Goal: Transaction & Acquisition: Purchase product/service

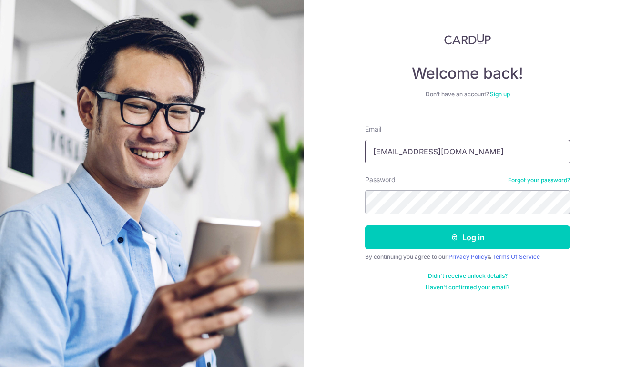
type input "tiara0294@gmail.com"
click at [467, 237] on button "Log in" at bounding box center [467, 237] width 205 height 24
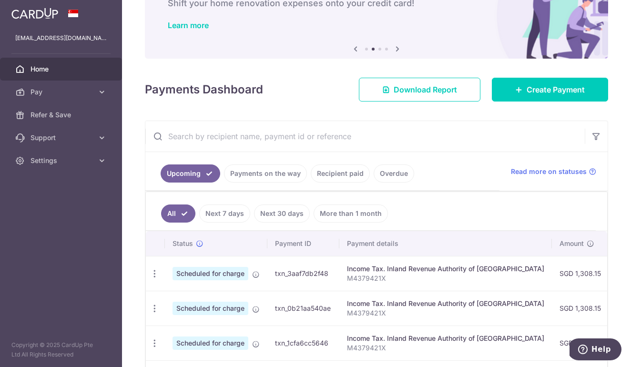
scroll to position [66, 0]
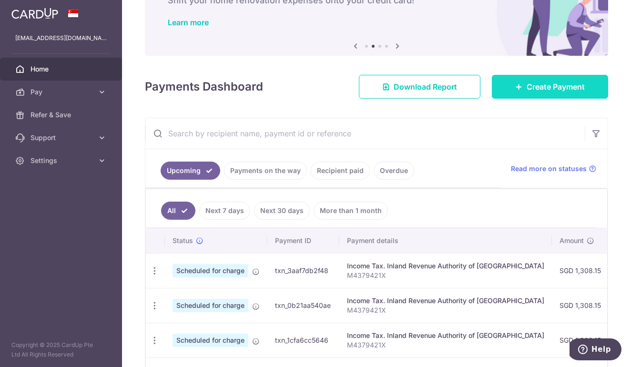
click at [550, 84] on span "Create Payment" at bounding box center [555, 86] width 58 height 11
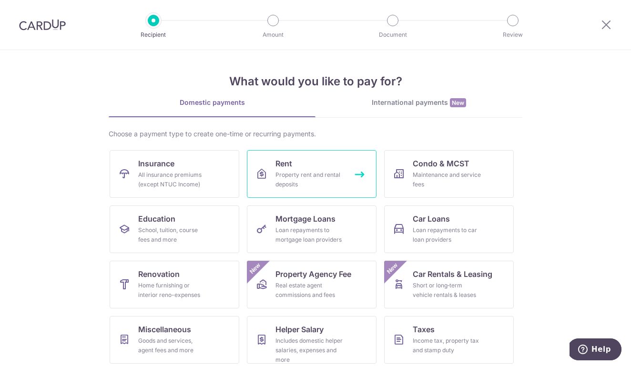
click at [349, 180] on link "Rent Property rent and rental deposits" at bounding box center [312, 174] width 130 height 48
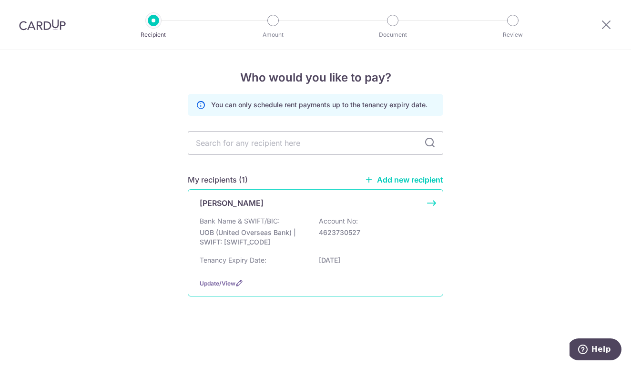
click at [334, 222] on p "Account No:" at bounding box center [338, 221] width 39 height 10
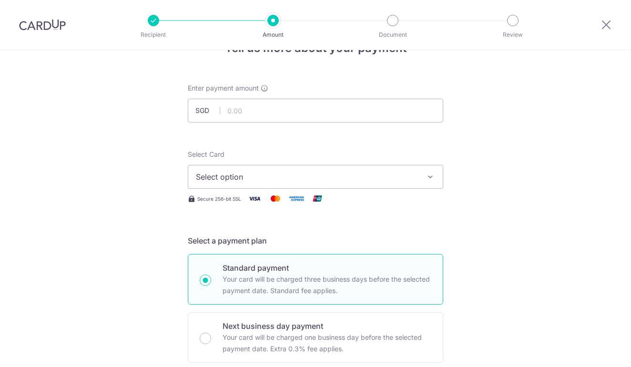
scroll to position [31, 0]
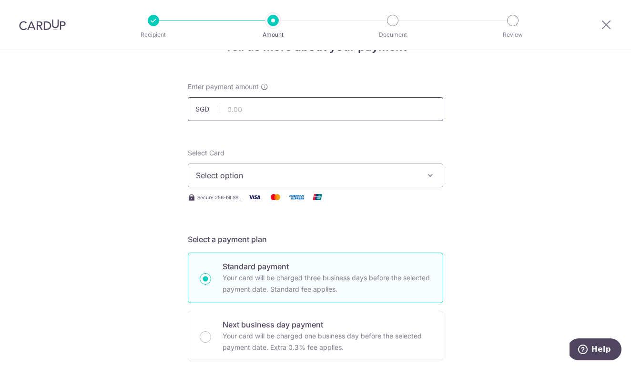
click at [373, 110] on input "text" at bounding box center [315, 109] width 255 height 24
click at [329, 172] on span "Select option" at bounding box center [307, 175] width 222 height 11
type input "5,300.00"
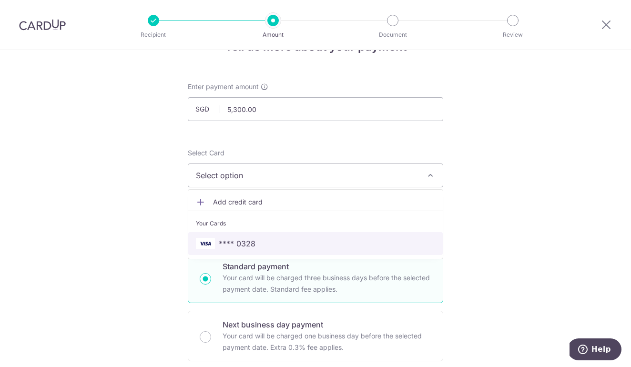
click at [290, 241] on span "**** 0328" at bounding box center [315, 243] width 239 height 11
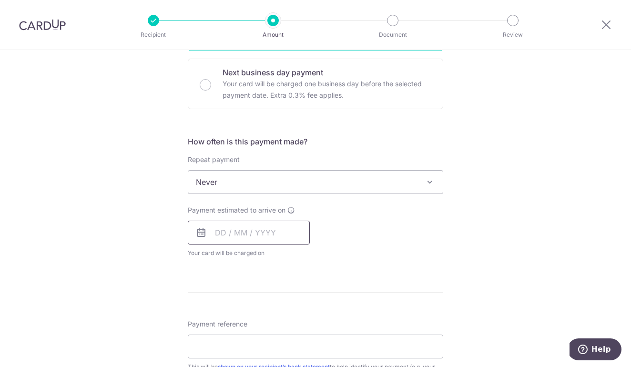
scroll to position [284, 0]
click at [288, 231] on input "text" at bounding box center [249, 232] width 122 height 24
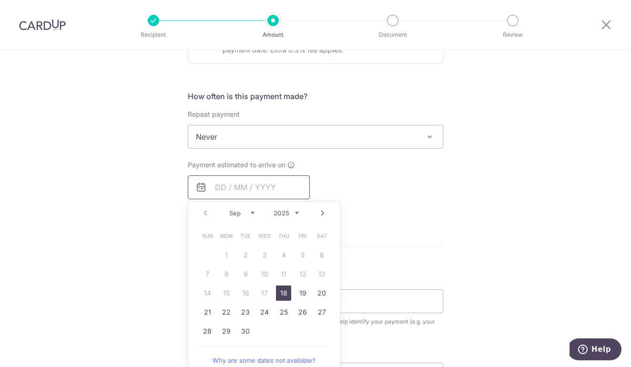
scroll to position [330, 0]
click at [260, 310] on link "24" at bounding box center [264, 309] width 15 height 15
type input "24/09/2025"
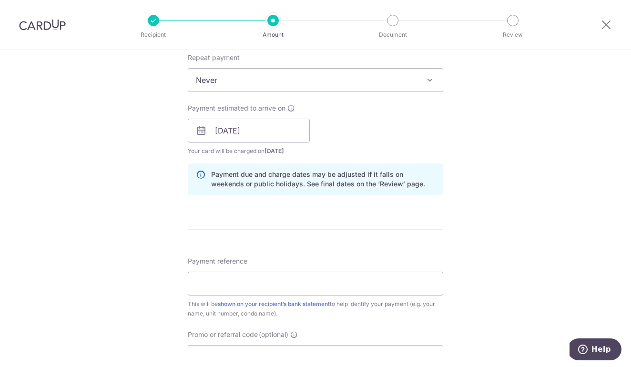
scroll to position [386, 0]
click at [271, 287] on input "Payment reference" at bounding box center [315, 282] width 255 height 24
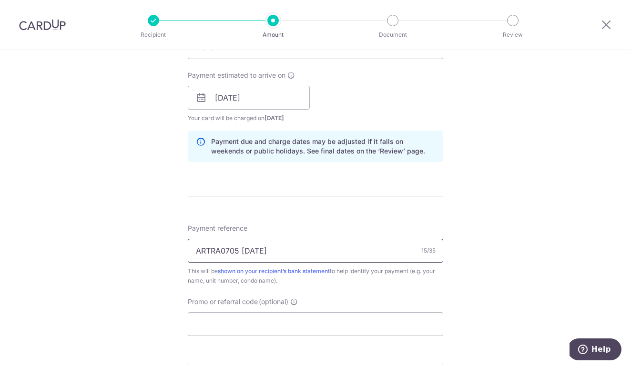
scroll to position [420, 0]
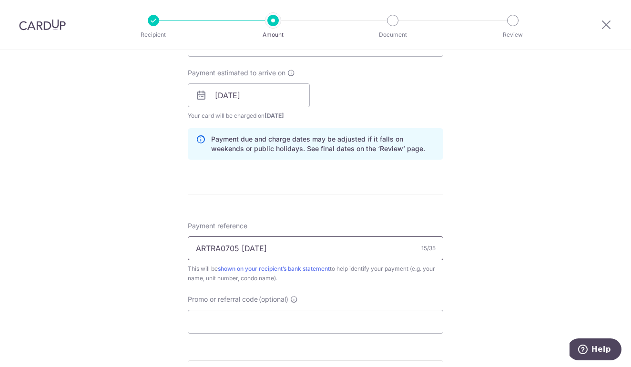
type input "ARTRA0705 OCT25"
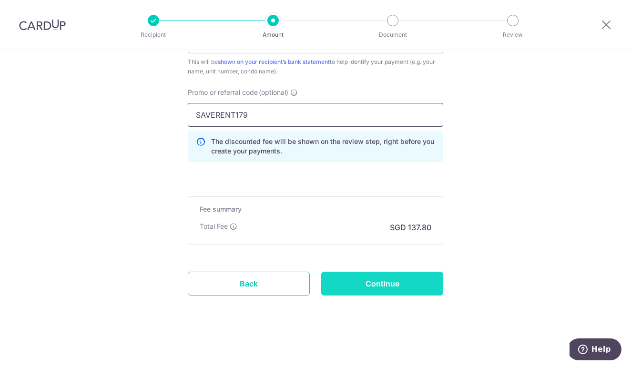
scroll to position [627, 0]
type input "SAVERENT179"
click at [376, 292] on input "Continue" at bounding box center [382, 283] width 122 height 24
type input "Create Schedule"
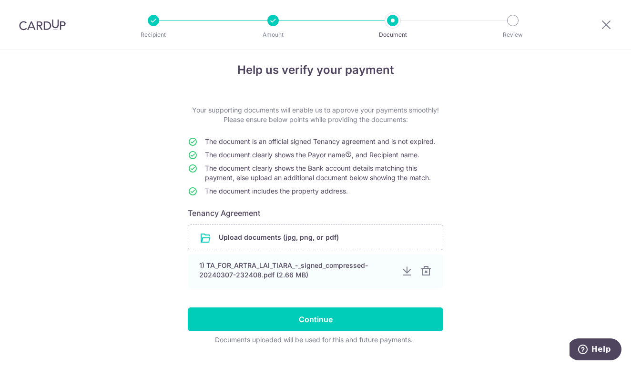
scroll to position [10, 0]
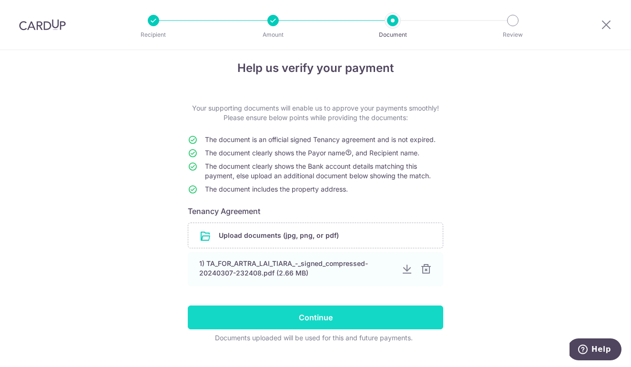
click at [364, 315] on input "Continue" at bounding box center [315, 317] width 255 height 24
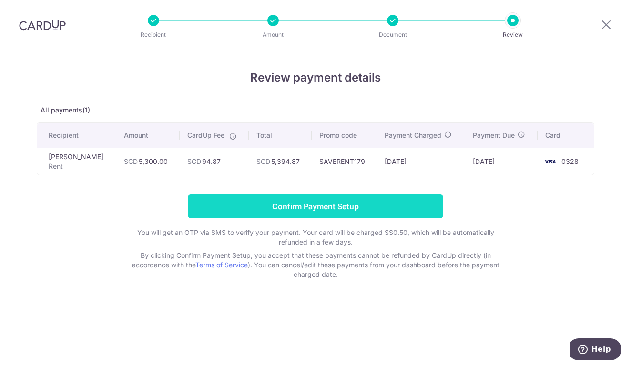
click at [405, 214] on input "Confirm Payment Setup" at bounding box center [315, 206] width 255 height 24
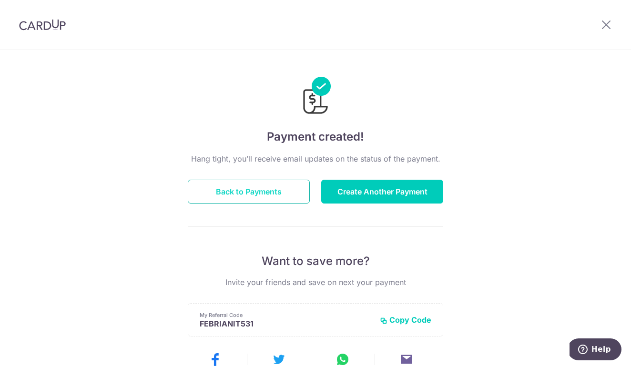
click at [301, 186] on button "Back to Payments" at bounding box center [249, 192] width 122 height 24
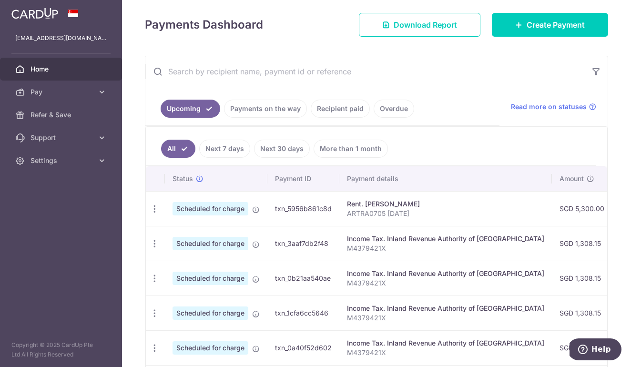
scroll to position [129, 0]
